Goal: Use online tool/utility: Utilize a website feature to perform a specific function

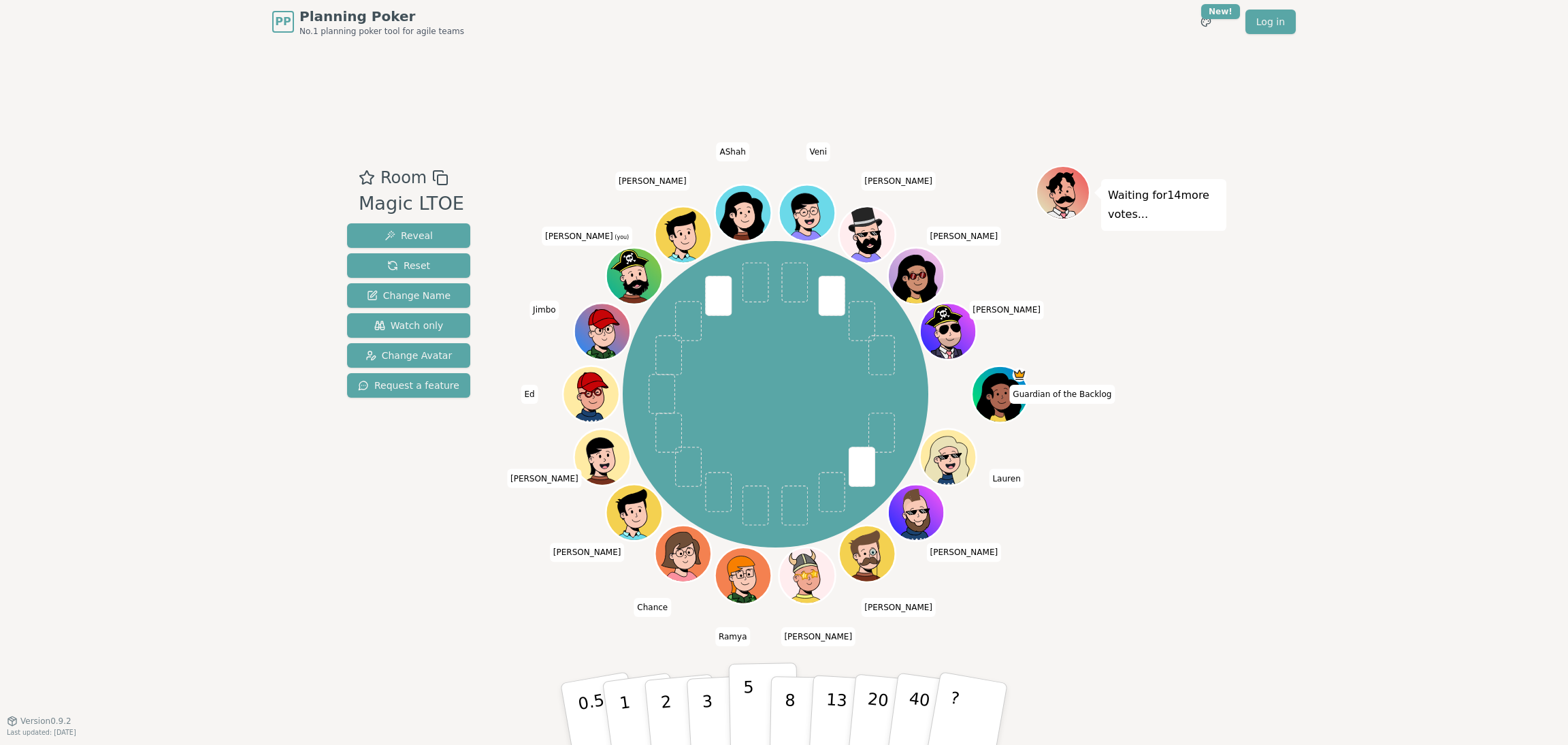
click at [753, 698] on button "5" at bounding box center [764, 714] width 70 height 103
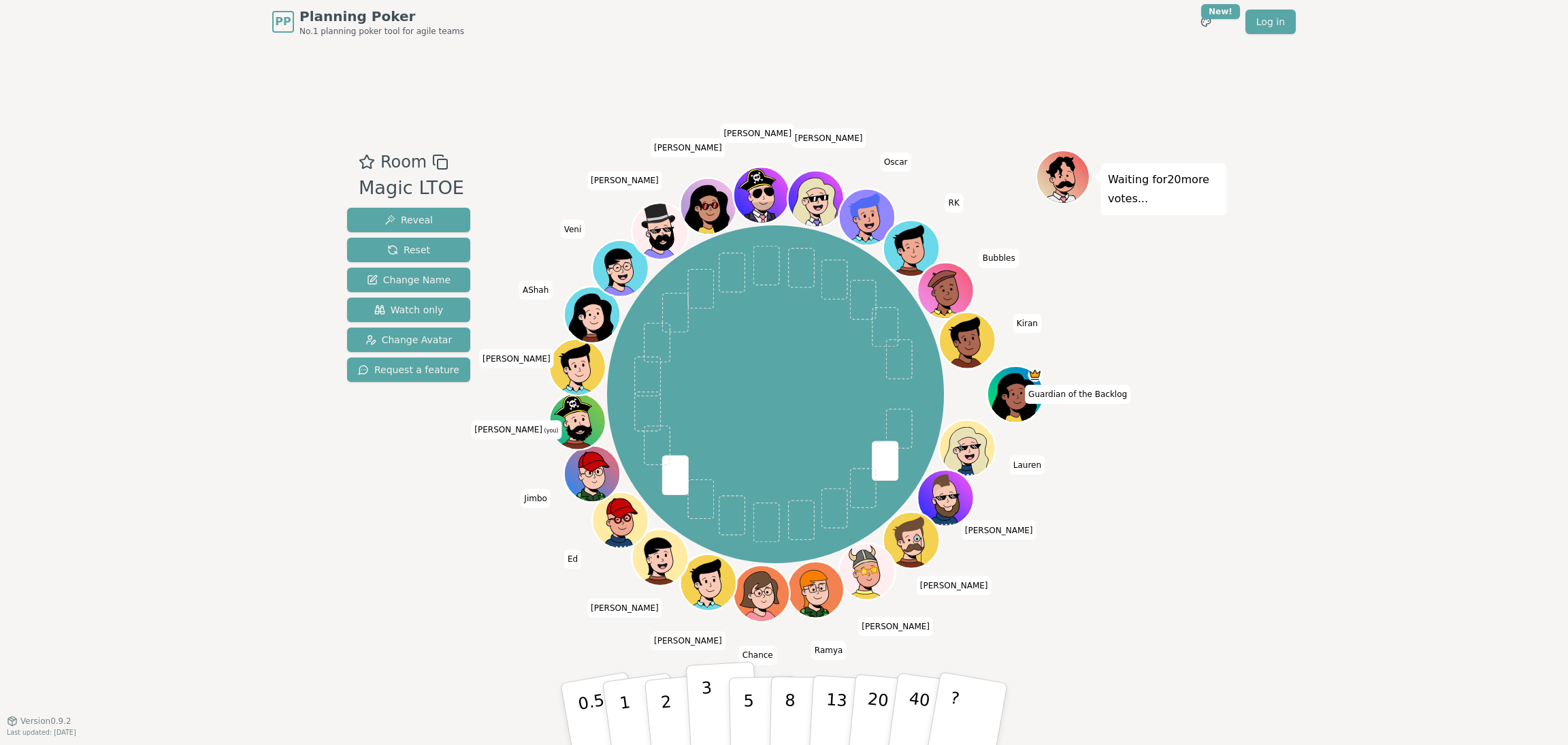
click at [704, 703] on p "3" at bounding box center [708, 715] width 15 height 74
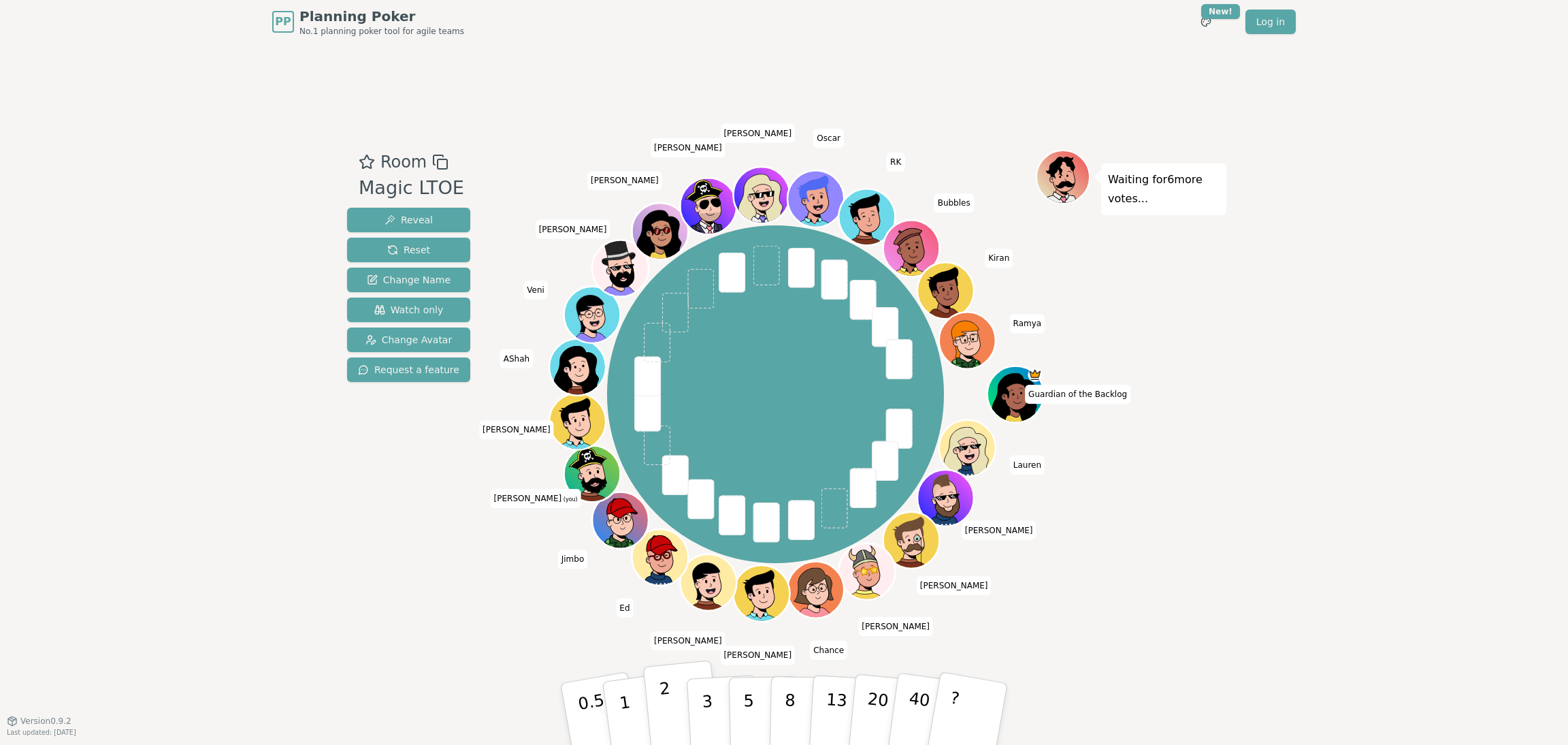
click at [657, 700] on button "2" at bounding box center [681, 714] width 77 height 108
click at [696, 689] on button "3" at bounding box center [723, 714] width 74 height 106
click at [700, 702] on button "3" at bounding box center [723, 714] width 74 height 106
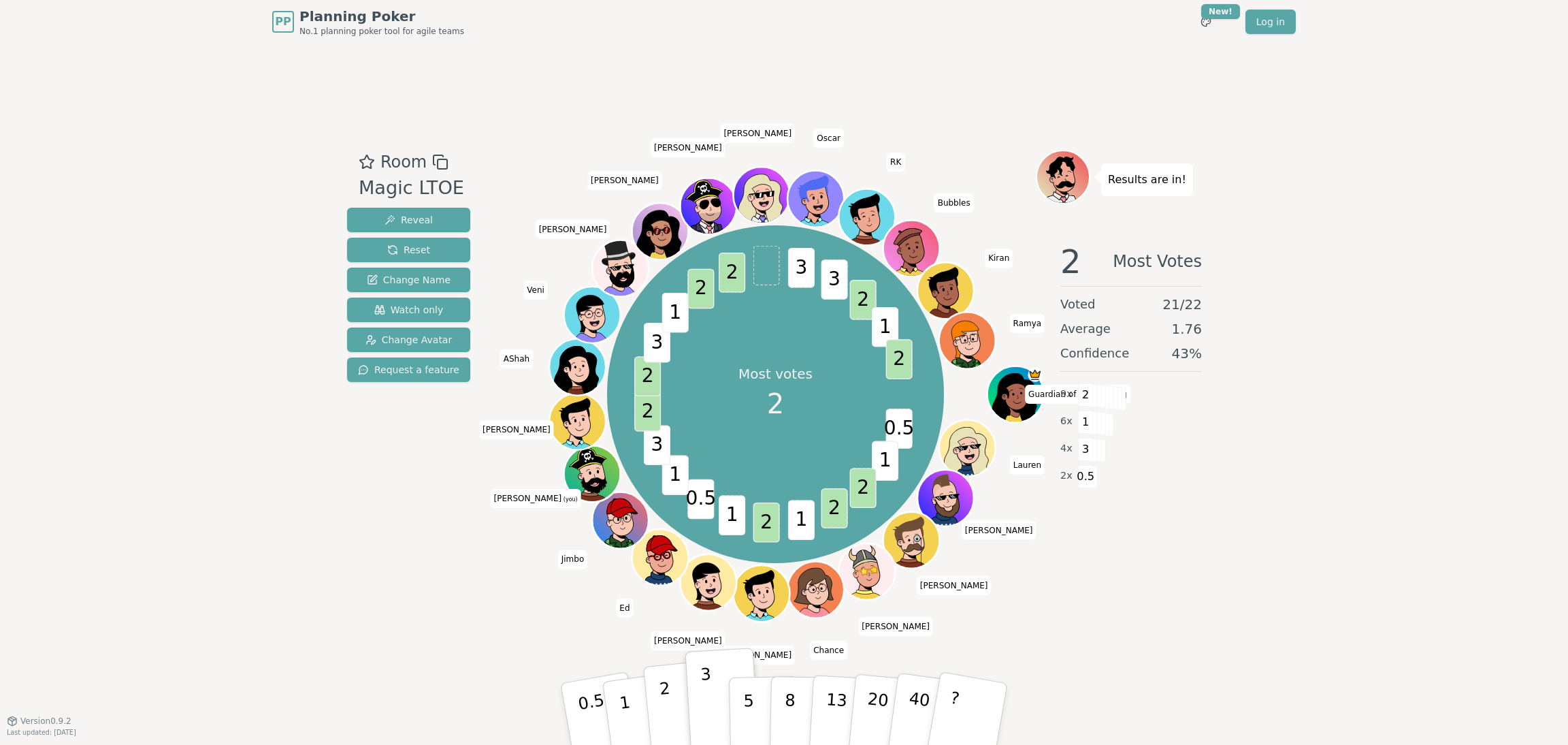
click at [664, 691] on p "2" at bounding box center [668, 716] width 18 height 74
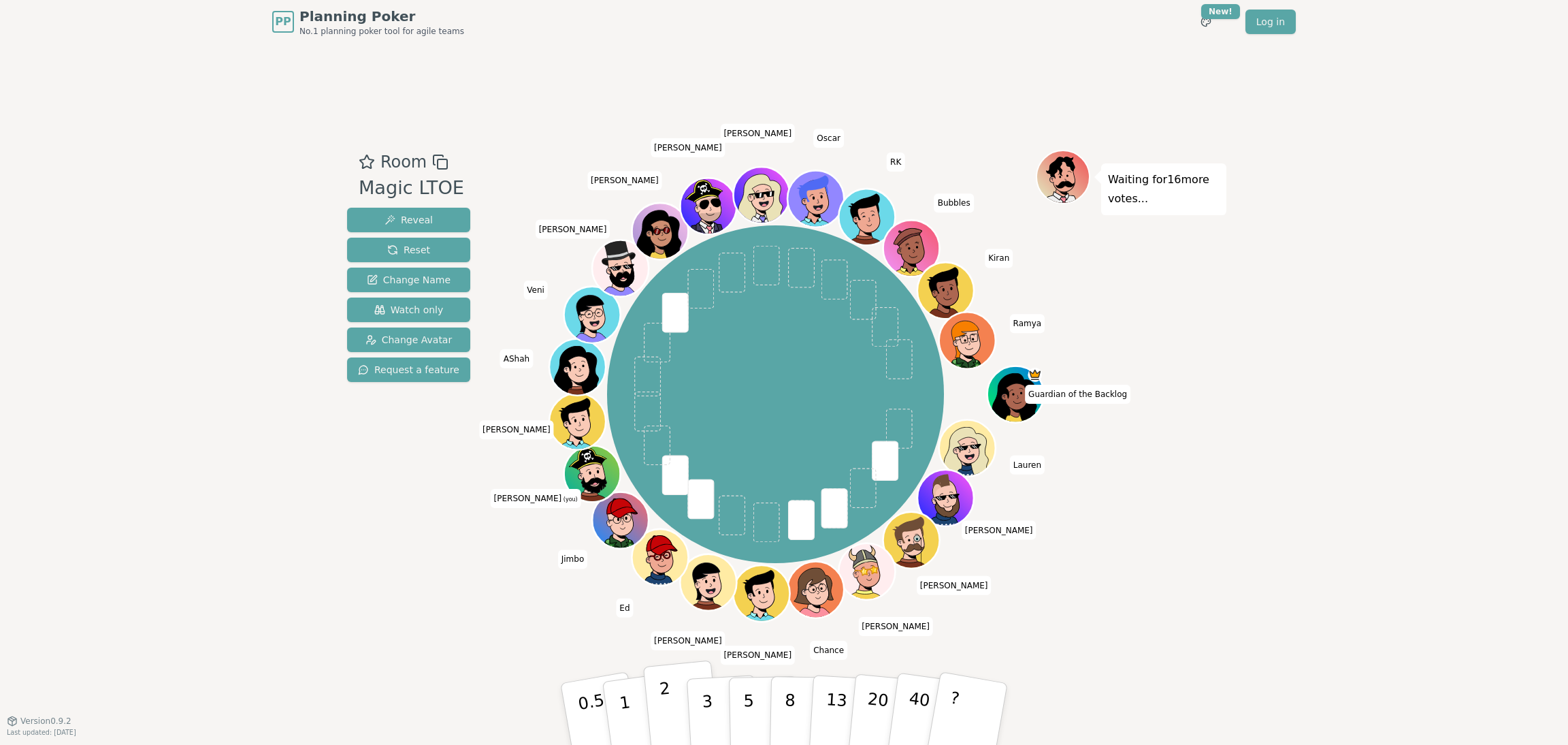
click at [671, 695] on button "2" at bounding box center [681, 714] width 77 height 108
click at [1457, 377] on div "PP Planning Poker No.1 planning poker tool for agile teams Toggle theme New! Lo…" at bounding box center [784, 372] width 1568 height 745
click at [708, 691] on p "3" at bounding box center [708, 715] width 15 height 74
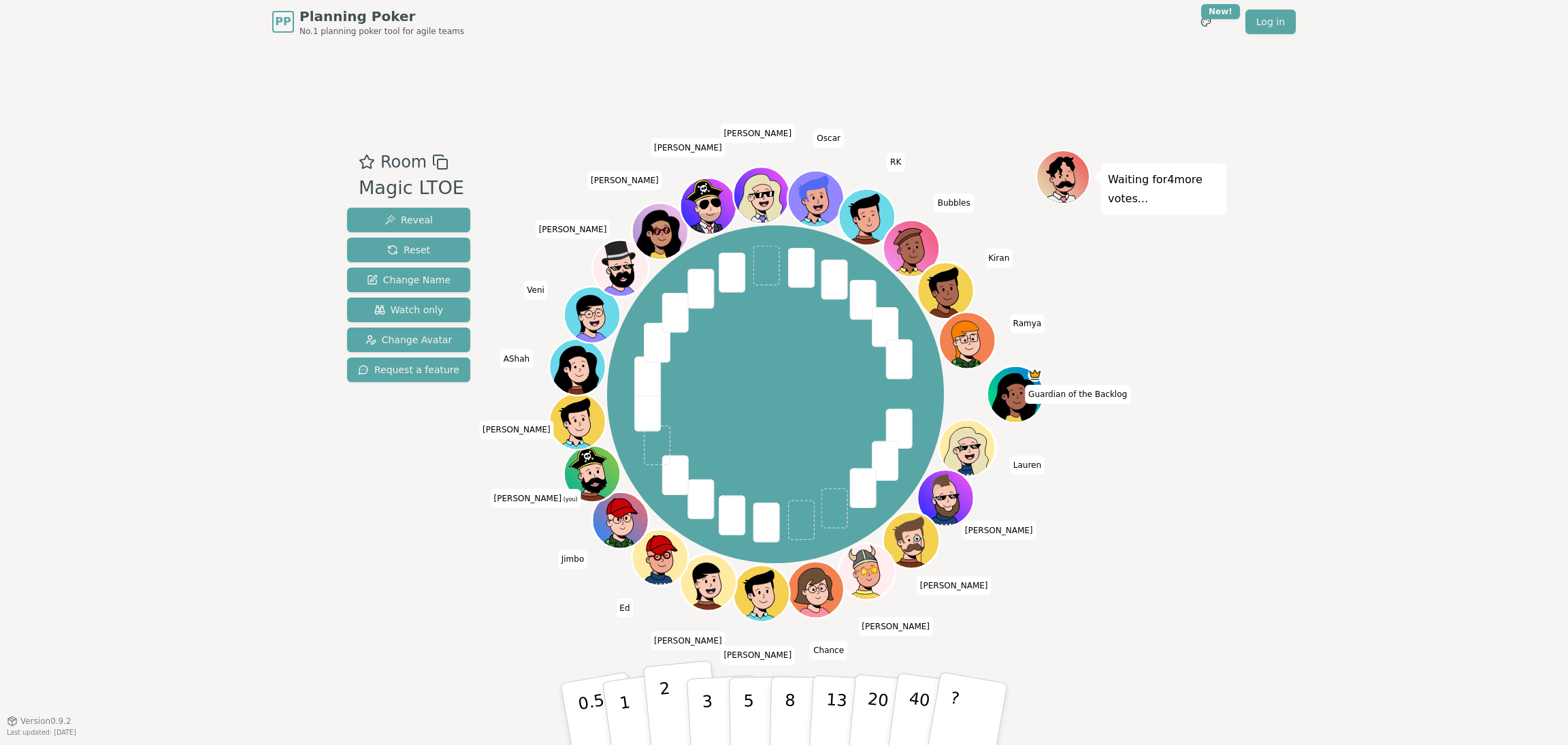
click at [665, 699] on p "2" at bounding box center [668, 716] width 18 height 74
click at [1410, 393] on div "PP Planning Poker No.1 planning poker tool for agile teams Toggle theme New! Lo…" at bounding box center [784, 372] width 1568 height 745
